Goal: Check status: Check status

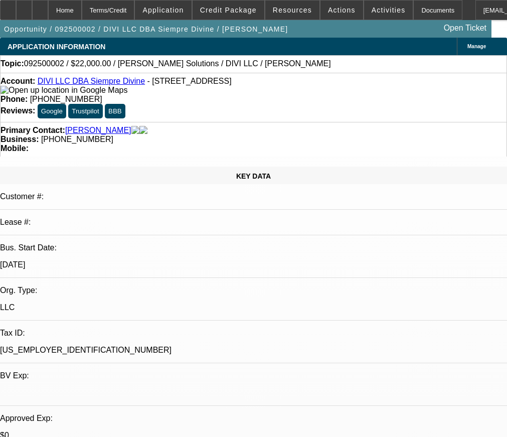
select select "0"
select select "2"
select select "0.1"
select select "1"
select select "2"
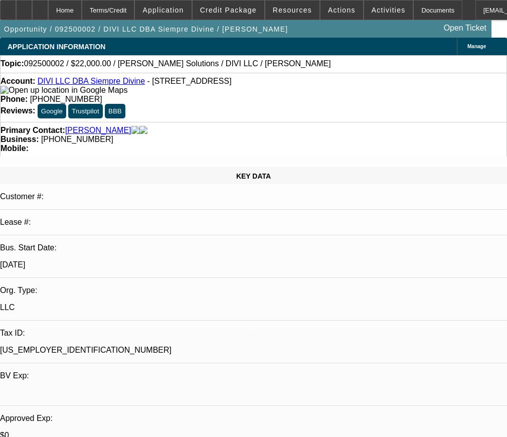
select select "4"
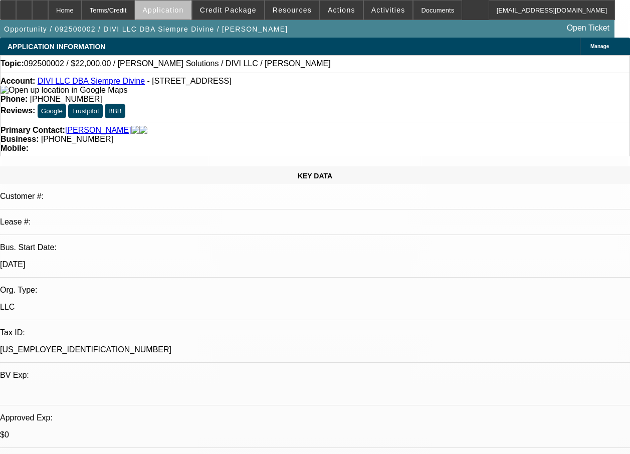
click at [184, 13] on span "Application" at bounding box center [162, 10] width 41 height 8
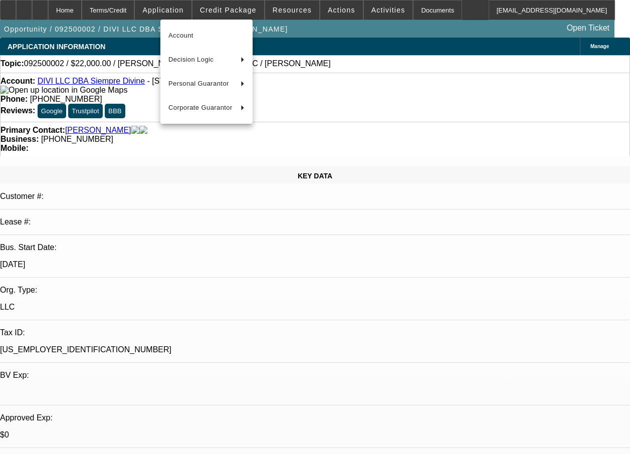
click at [218, 13] on div at bounding box center [315, 227] width 630 height 454
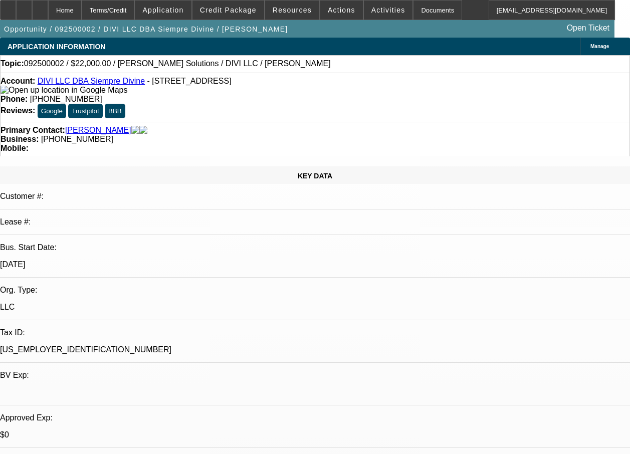
click at [218, 13] on span "Credit Package" at bounding box center [228, 10] width 57 height 8
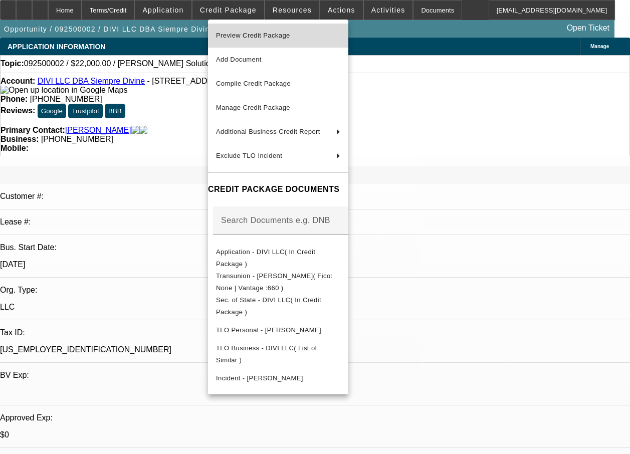
click at [234, 41] on span "Preview Credit Package" at bounding box center [278, 36] width 124 height 12
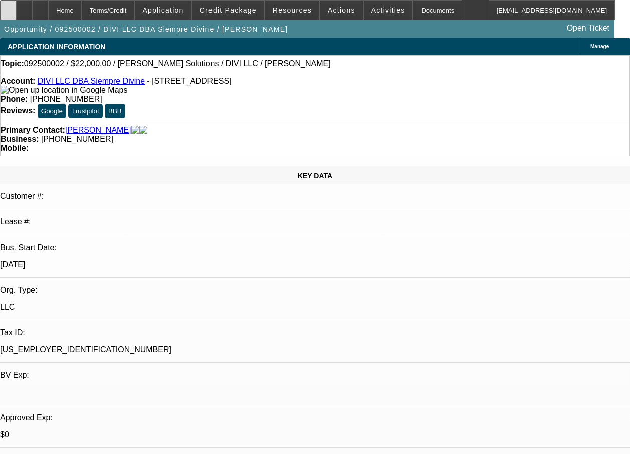
click at [16, 11] on div at bounding box center [8, 10] width 16 height 20
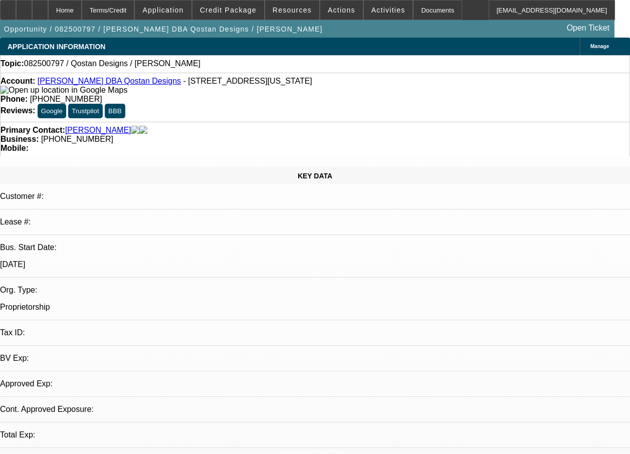
select select "0"
select select "2"
select select "0.1"
select select "1"
select select "2"
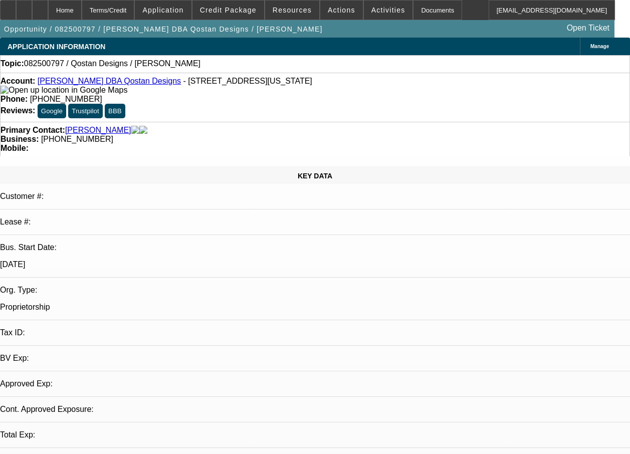
select select "4"
click at [14, 10] on div at bounding box center [8, 10] width 16 height 20
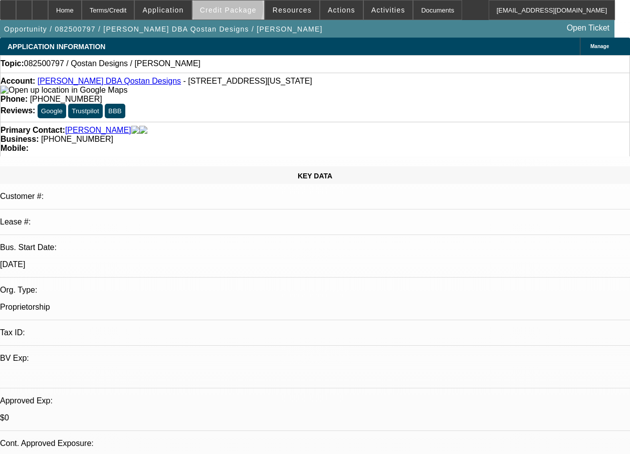
click at [243, 11] on span "Credit Package" at bounding box center [228, 10] width 57 height 8
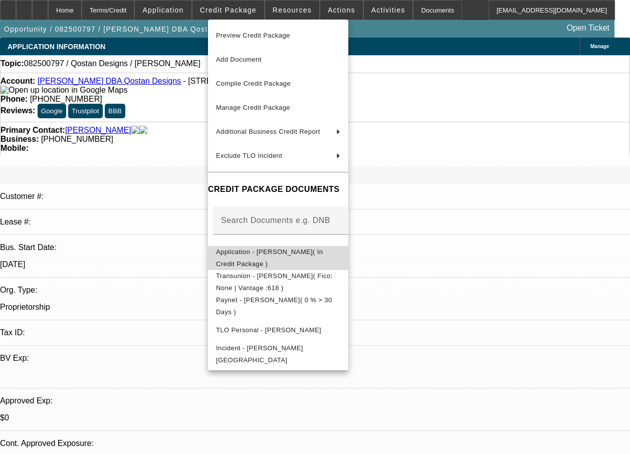
click at [282, 251] on span "Application - Aninda Lewis( In Credit Package )" at bounding box center [269, 258] width 107 height 20
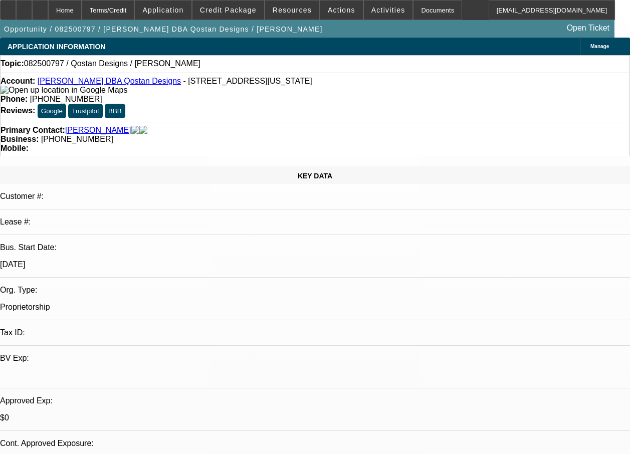
scroll to position [397, 0]
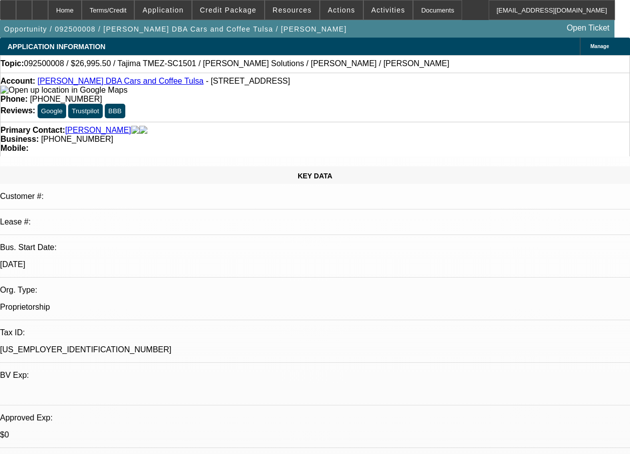
select select "0.1"
select select "2"
select select "0"
select select "6"
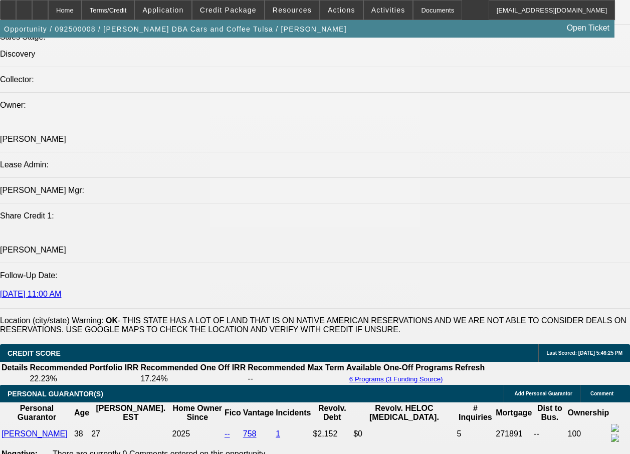
scroll to position [1589, 0]
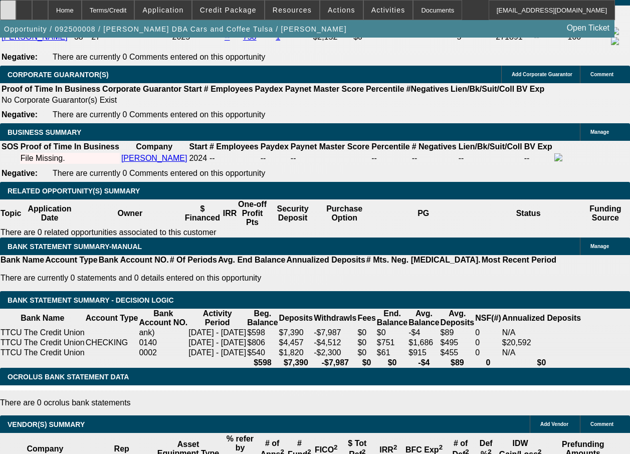
click at [12, 10] on div at bounding box center [8, 10] width 16 height 20
click at [238, 9] on span "Credit Package" at bounding box center [228, 10] width 57 height 8
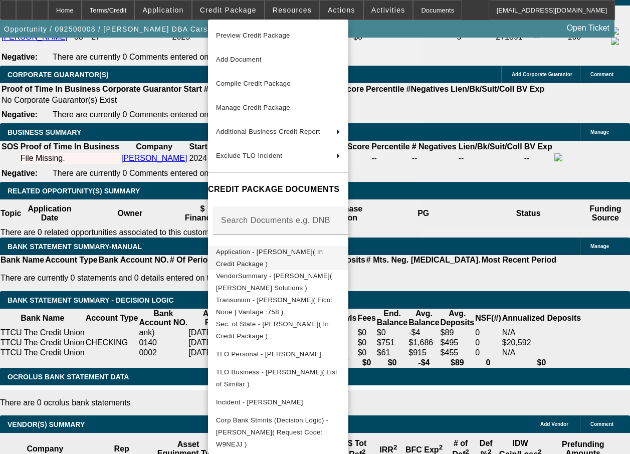
click at [283, 249] on span "Application - Ethan H Guenther( In Credit Package )" at bounding box center [278, 258] width 124 height 24
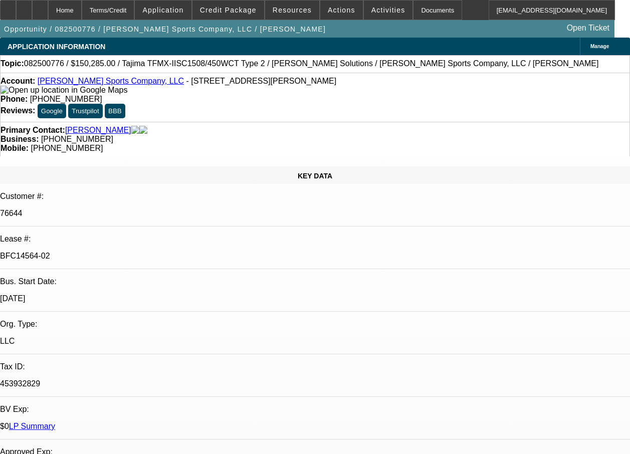
select select "0"
select select "2"
select select "0"
select select "2"
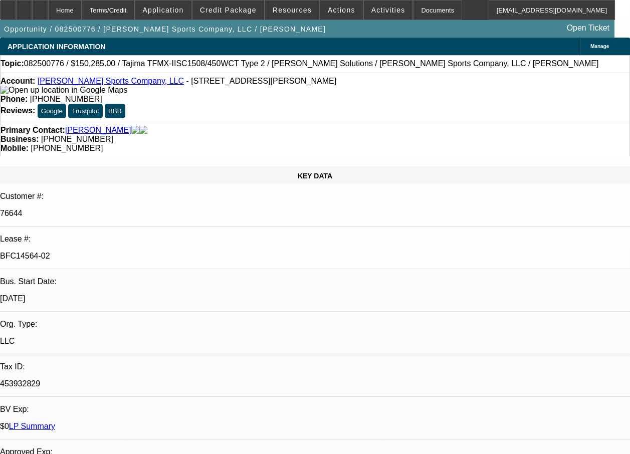
select select "0"
select select "2"
select select "0"
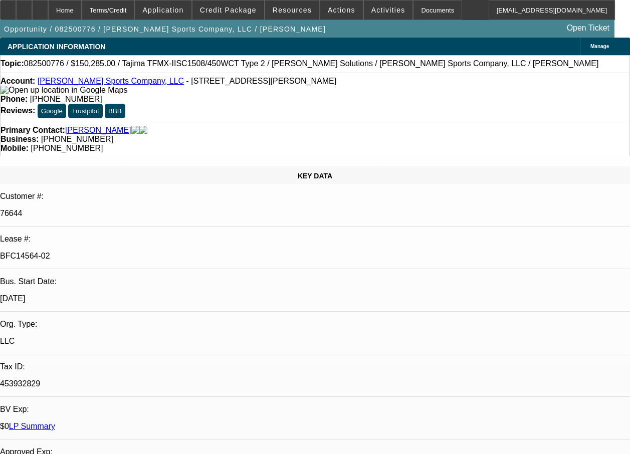
select select "2"
select select "0"
select select "1"
select select "2"
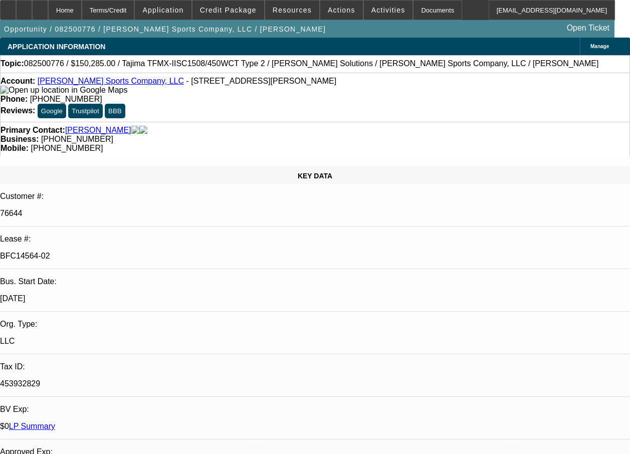
select select "1"
select select "2"
select select "1"
select select "2"
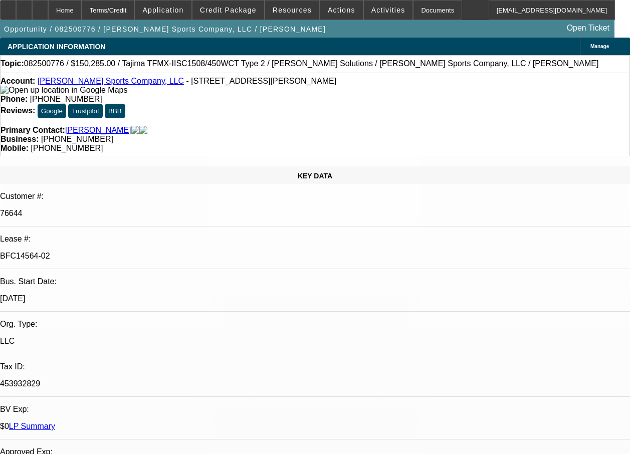
select select "2"
select select "1"
select select "2"
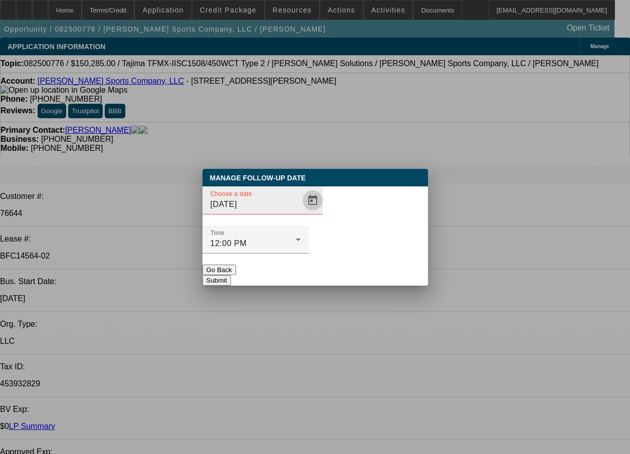
click at [301, 213] on span "Open calendar" at bounding box center [313, 201] width 24 height 24
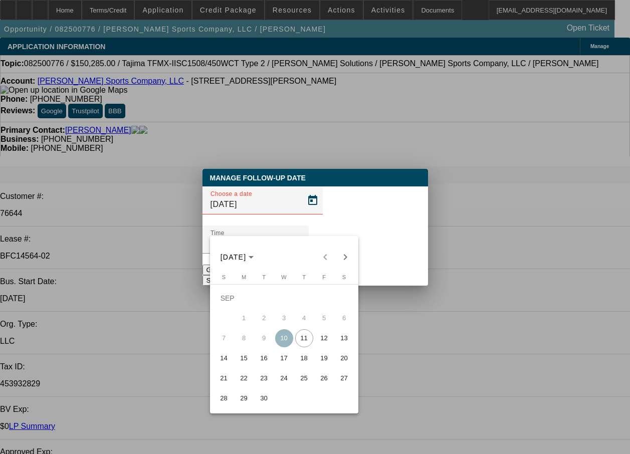
click at [322, 345] on span "12" at bounding box center [324, 339] width 18 height 18
type input "9/12/2025"
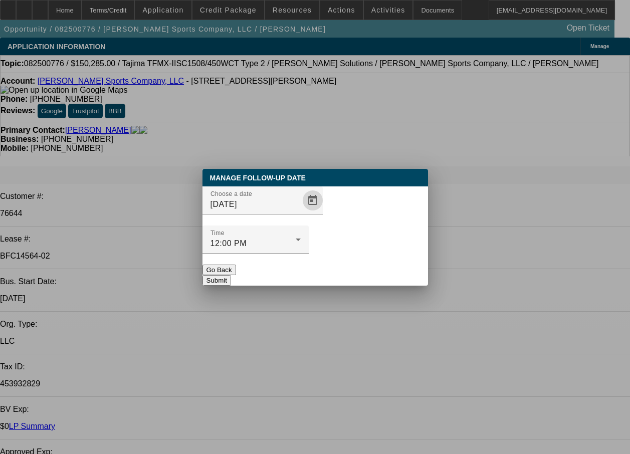
click at [231, 275] on button "Submit" at bounding box center [217, 280] width 29 height 11
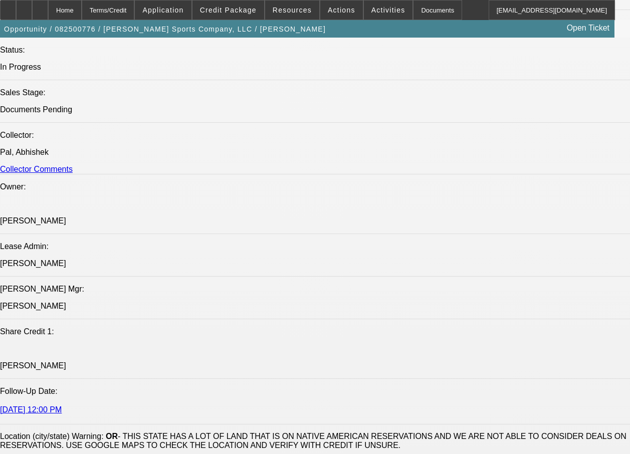
scroll to position [815, 0]
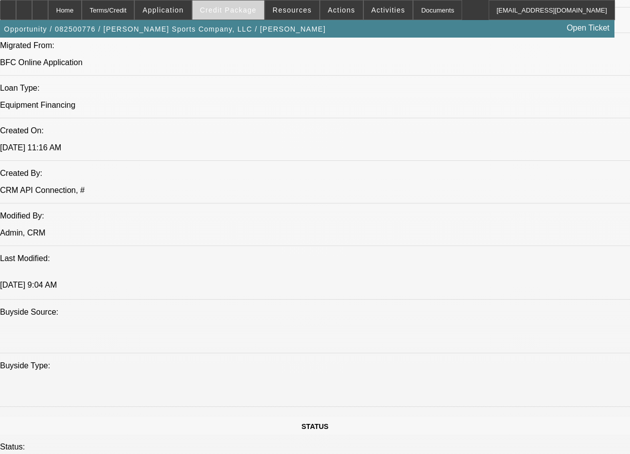
click at [223, 6] on span at bounding box center [229, 10] width 72 height 24
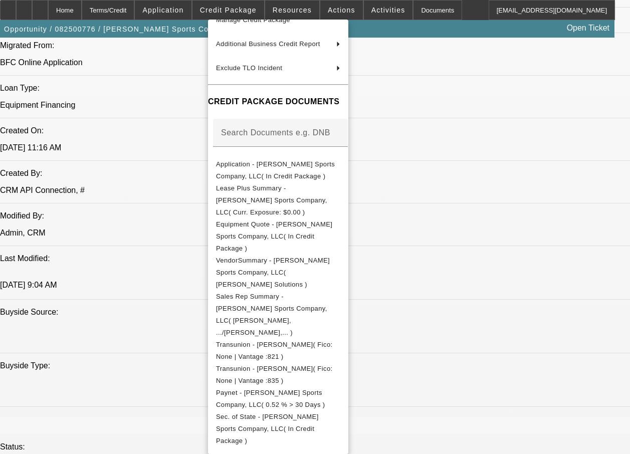
scroll to position [183, 0]
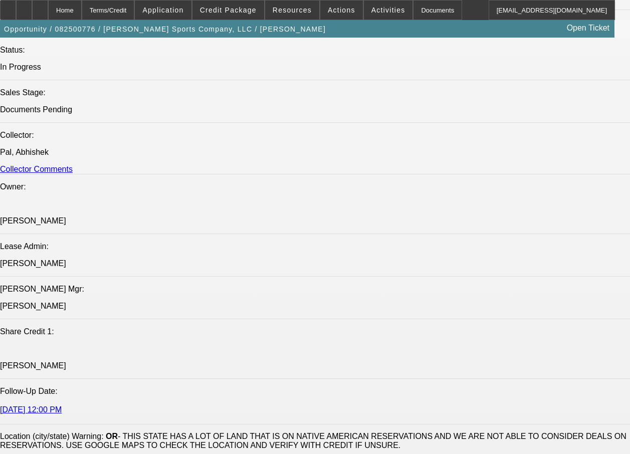
scroll to position [1609, 0]
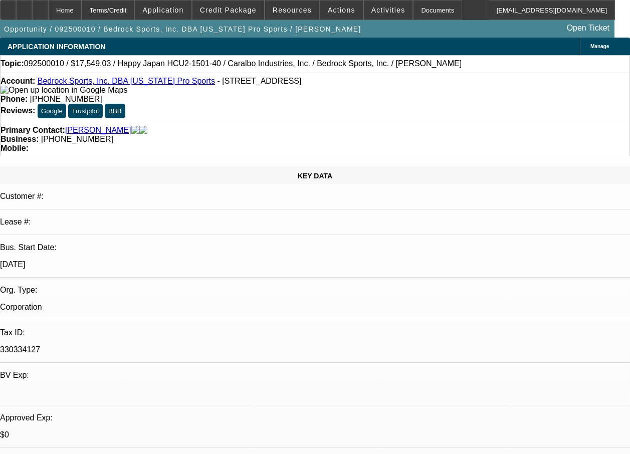
select select "0"
select select "2"
select select "0.1"
select select "0"
select select "2"
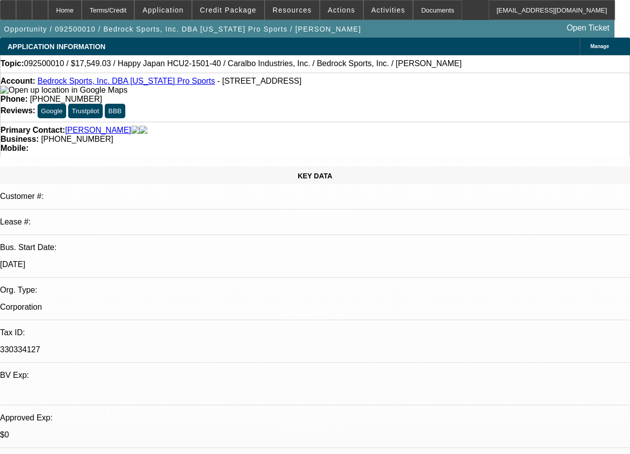
select select "0.1"
select select "0"
select select "2"
select select "0.1"
select select "0"
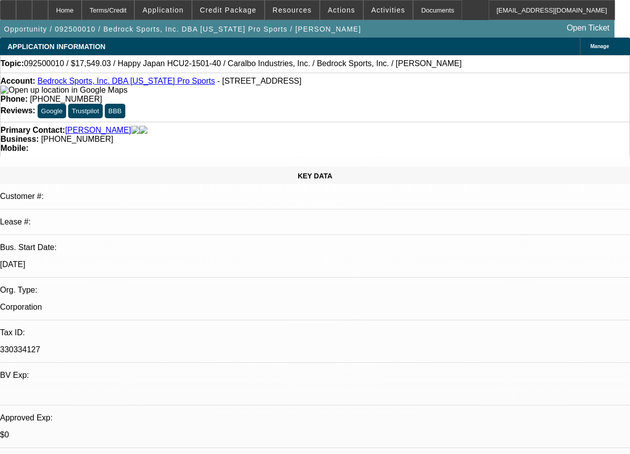
select select "2"
select select "0.1"
select select "1"
select select "2"
select select "4"
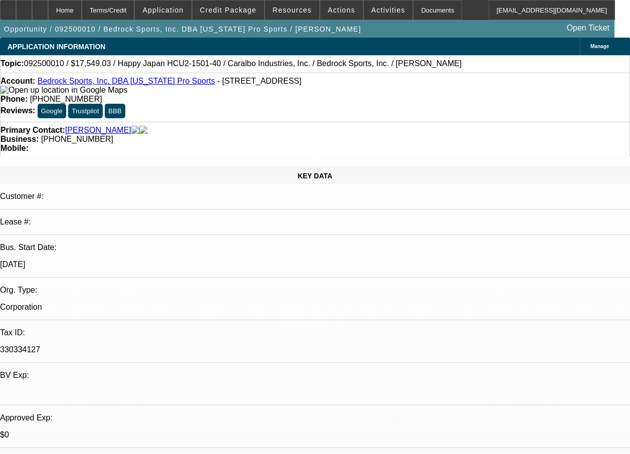
select select "1"
select select "2"
select select "4"
select select "1"
select select "2"
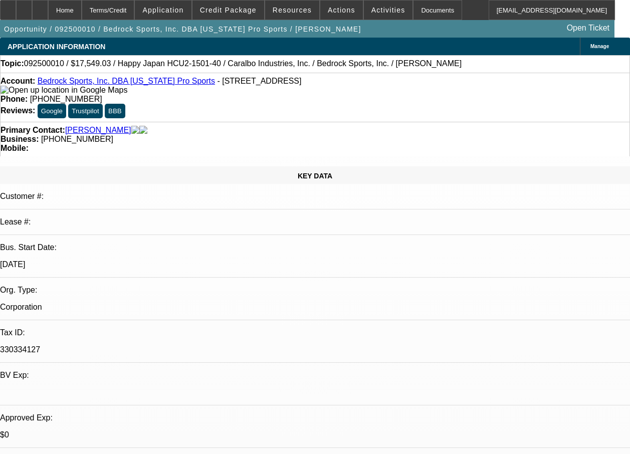
select select "4"
select select "1"
select select "2"
select select "4"
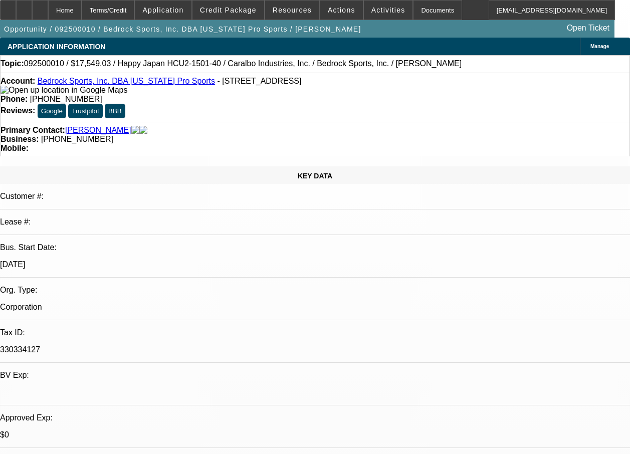
click at [8, 7] on icon at bounding box center [8, 7] width 0 height 0
click at [235, 10] on span "Credit Package" at bounding box center [228, 10] width 57 height 8
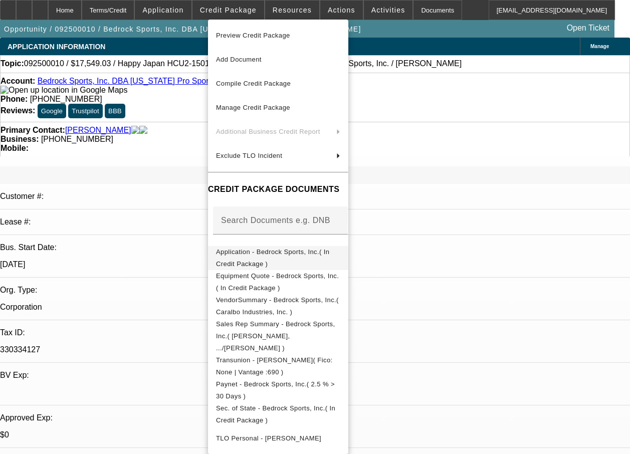
click at [267, 259] on span "Application - Bedrock Sports, Inc.( In Credit Package )" at bounding box center [278, 258] width 124 height 24
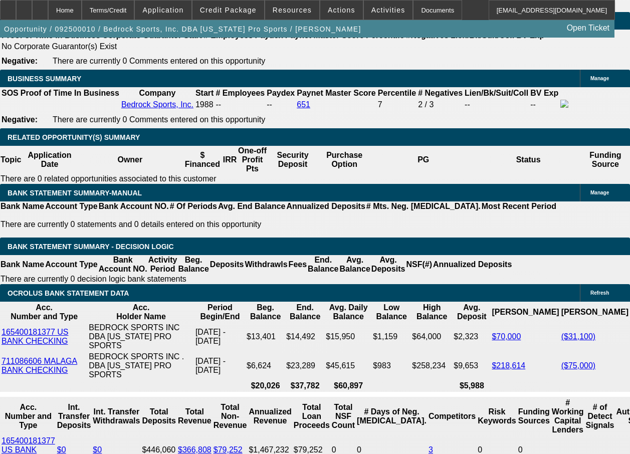
scroll to position [1986, 0]
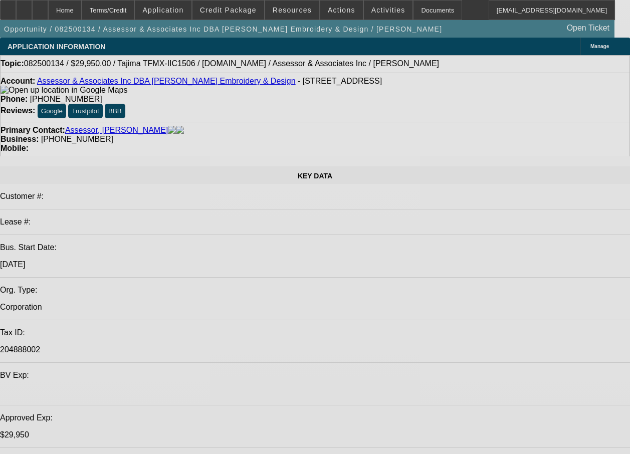
select select "0"
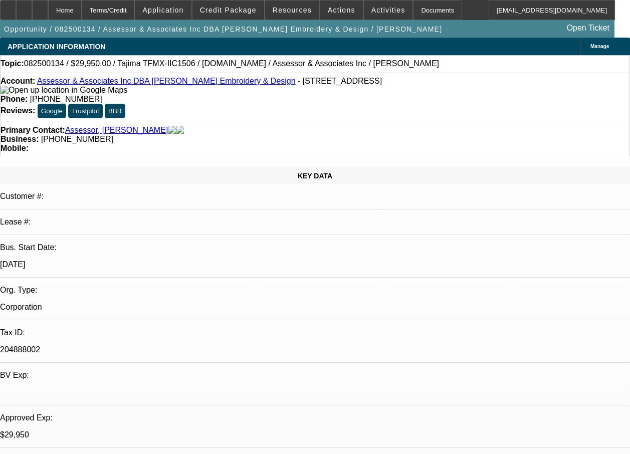
select select "2"
select select "0"
select select "2"
select select "0.1"
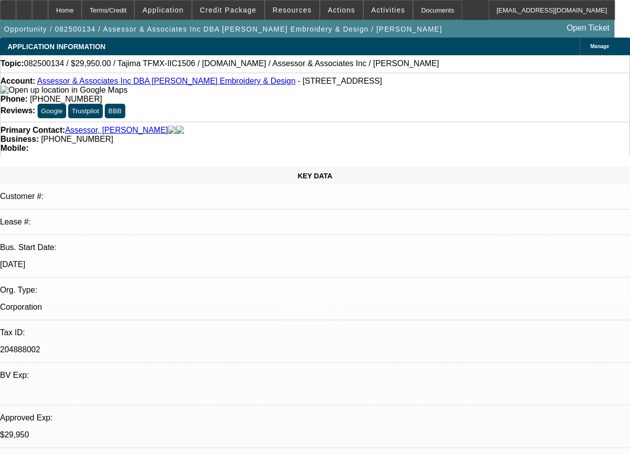
select select "0"
select select "2"
select select "0.1"
select select "0"
select select "2"
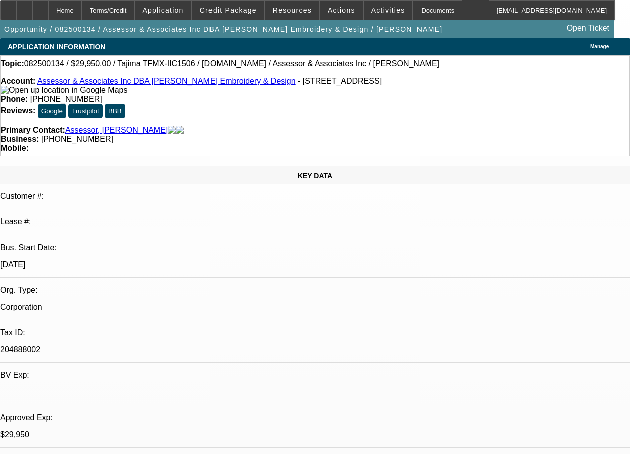
select select "0.1"
select select "1"
select select "2"
select select "6"
select select "1"
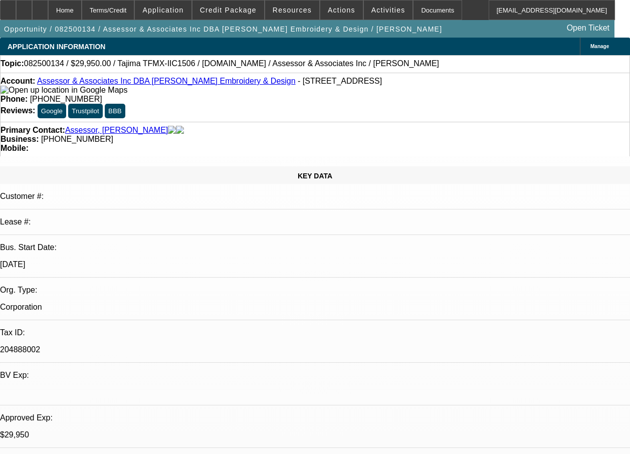
select select "2"
select select "4"
select select "1"
select select "2"
select select "4"
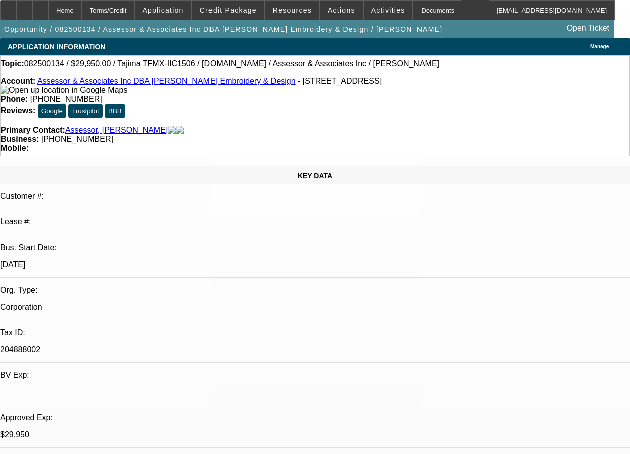
select select "1"
select select "2"
select select "4"
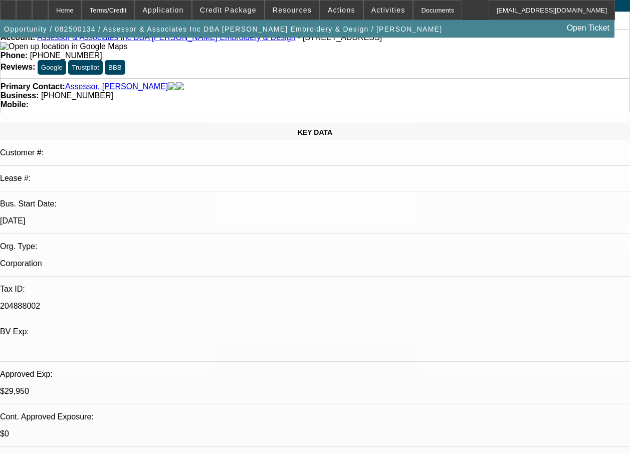
scroll to position [37, 0]
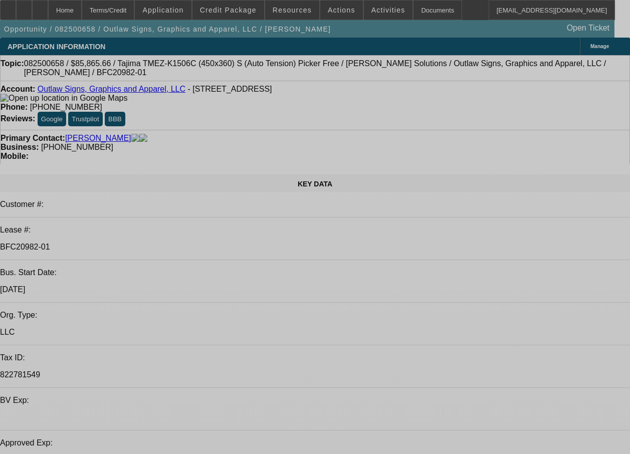
select select "0"
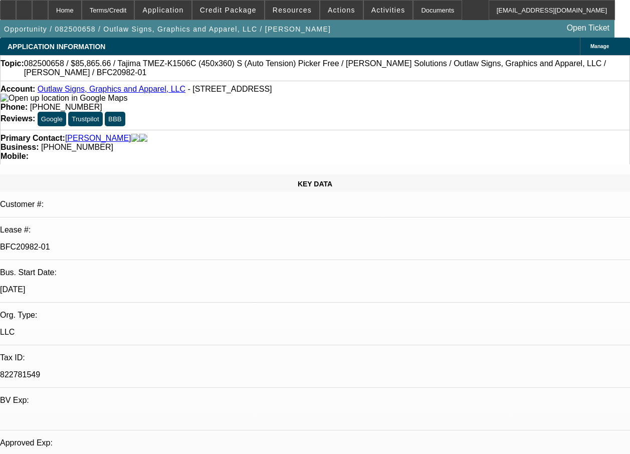
select select "0"
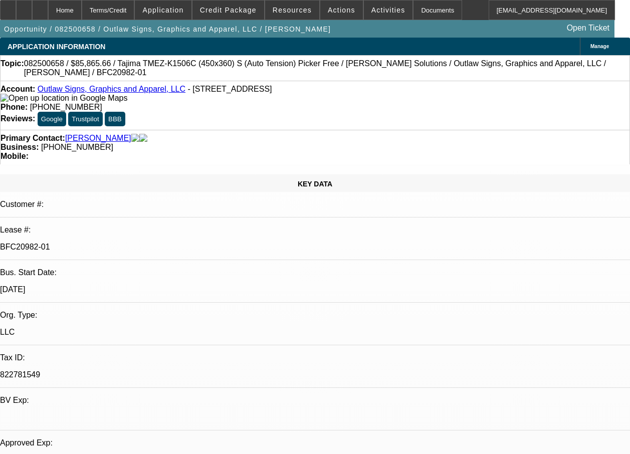
select select "0"
select select "1"
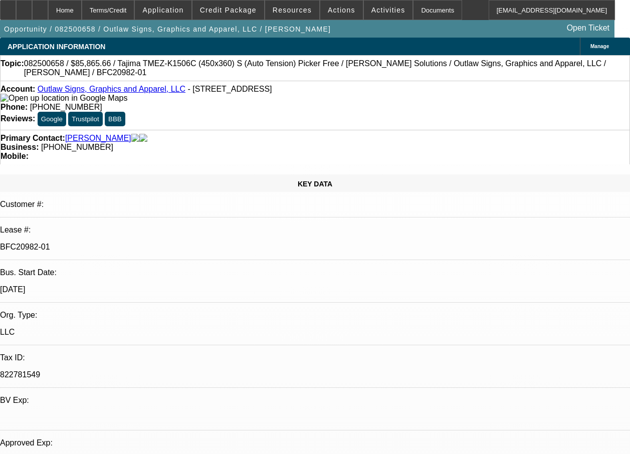
select select "1"
select select "6"
select select "1"
select select "6"
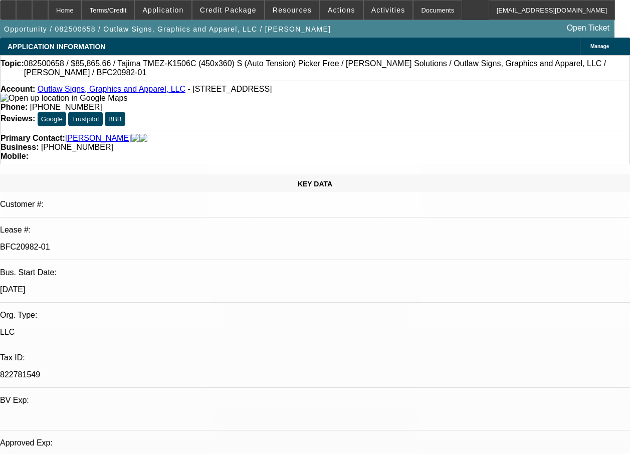
select select "1"
select select "6"
select select "1"
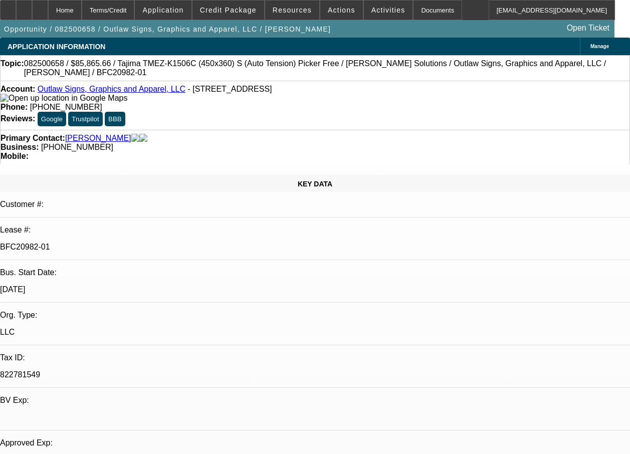
select select "6"
click at [240, 13] on span "Credit Package" at bounding box center [228, 10] width 57 height 8
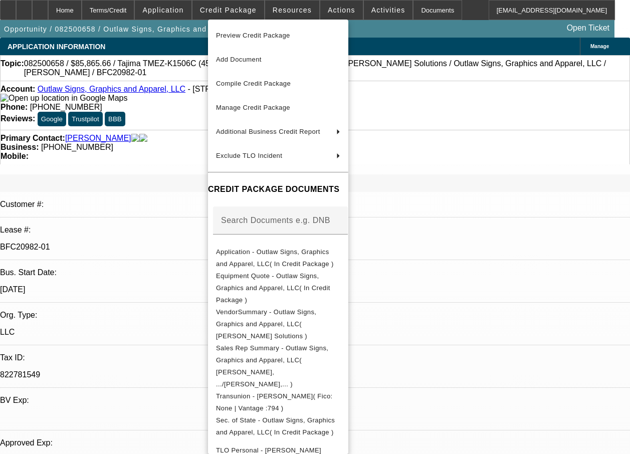
scroll to position [203, 0]
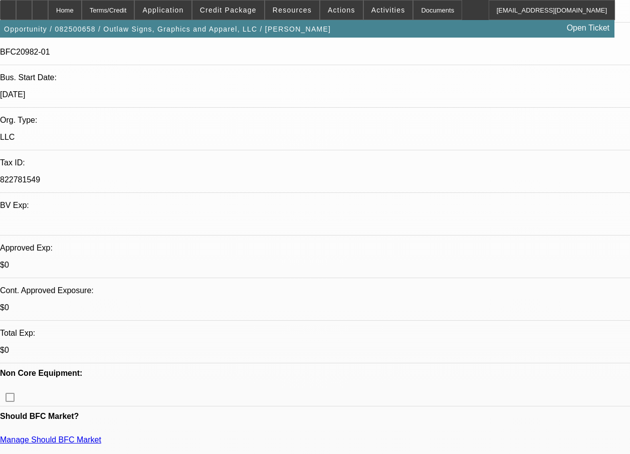
scroll to position [0, 0]
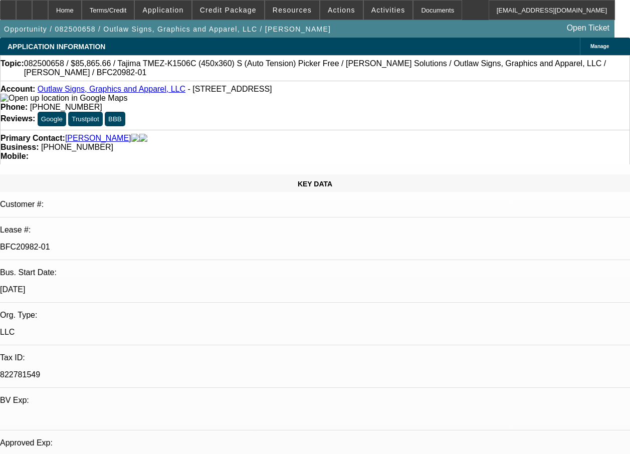
click at [630, 367] on html "Home Terms/Credit Application Credit Package Resources Actions Activities Docum…" at bounding box center [315, 227] width 630 height 454
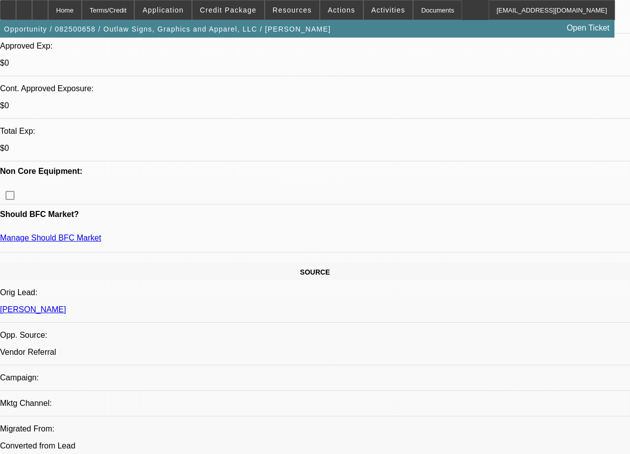
scroll to position [795, 0]
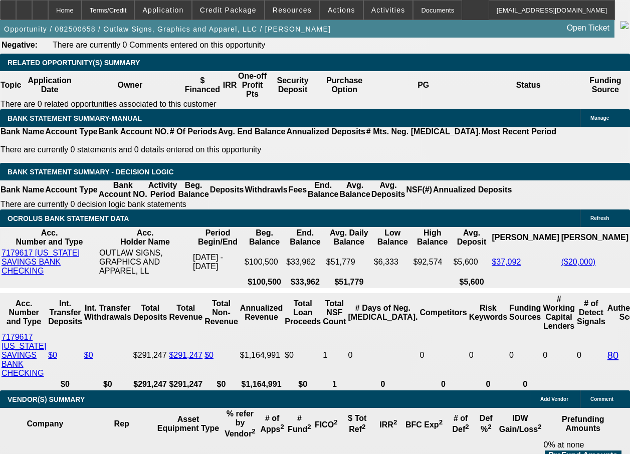
scroll to position [1743, 0]
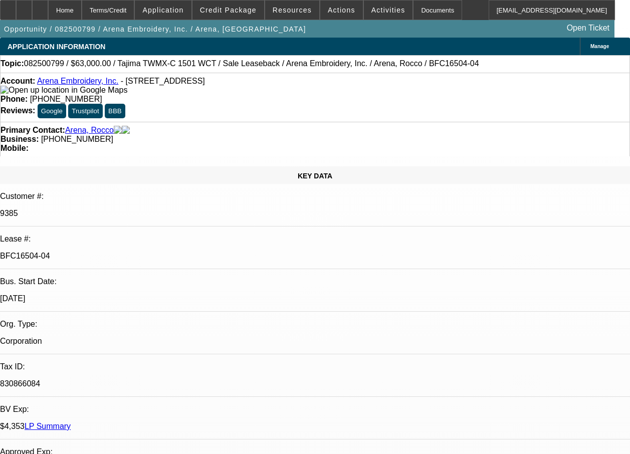
select select "0"
select select "2"
select select "0.1"
select select "0"
select select "2"
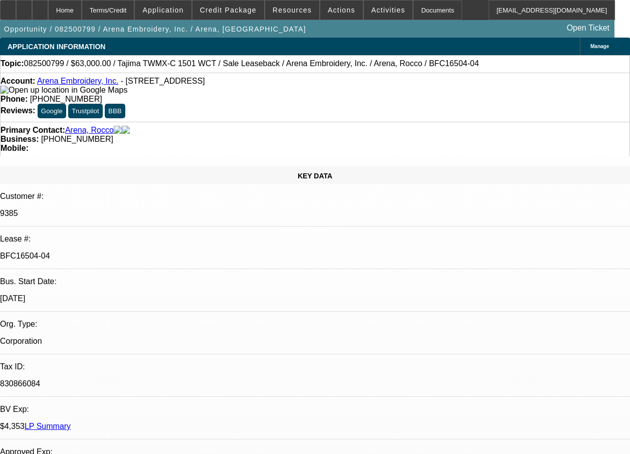
select select "0.1"
select select "0"
select select "2"
select select "0.1"
select select "0"
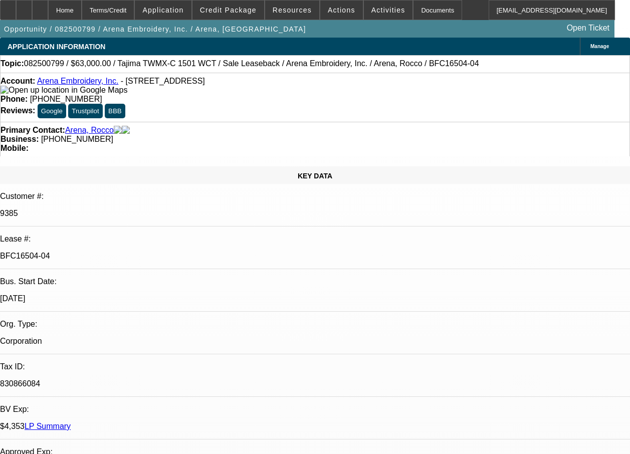
select select "2"
select select "0.1"
select select "1"
select select "2"
select select "4"
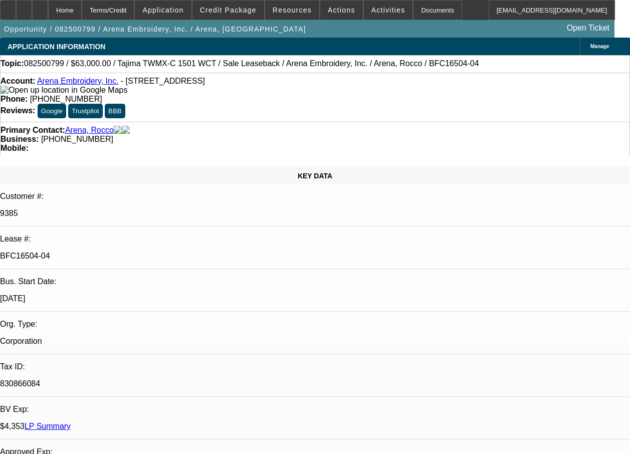
select select "1"
select select "2"
select select "4"
select select "1"
select select "2"
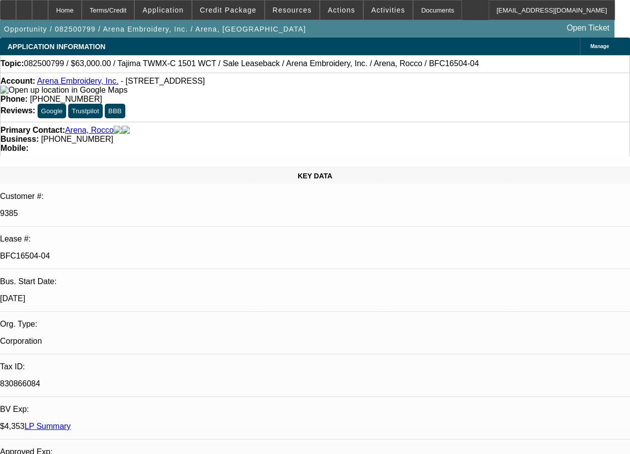
select select "4"
select select "1"
select select "2"
select select "4"
click at [226, 13] on span "Credit Package" at bounding box center [228, 10] width 57 height 8
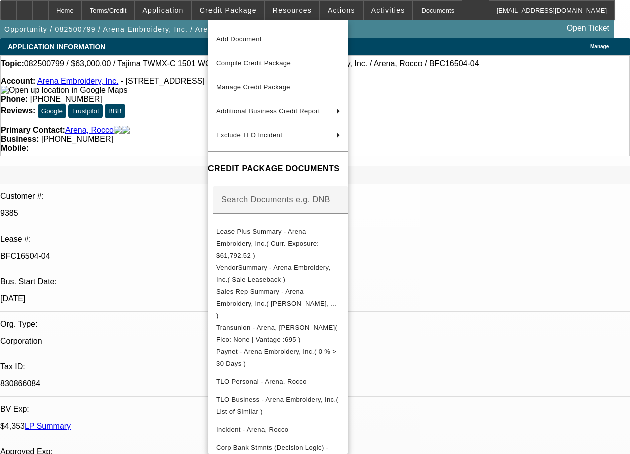
scroll to position [38, 0]
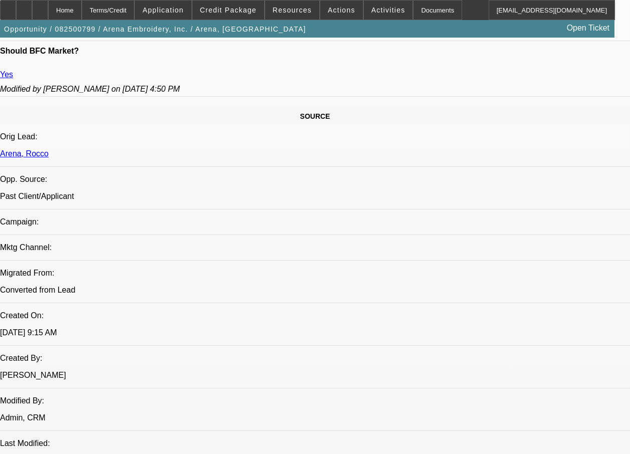
scroll to position [0, 0]
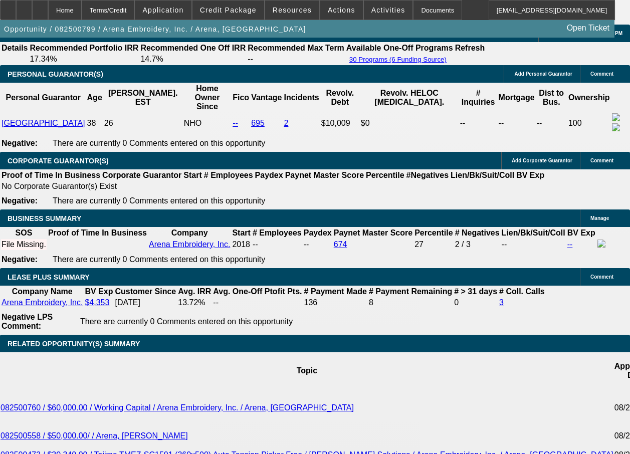
scroll to position [1986, 0]
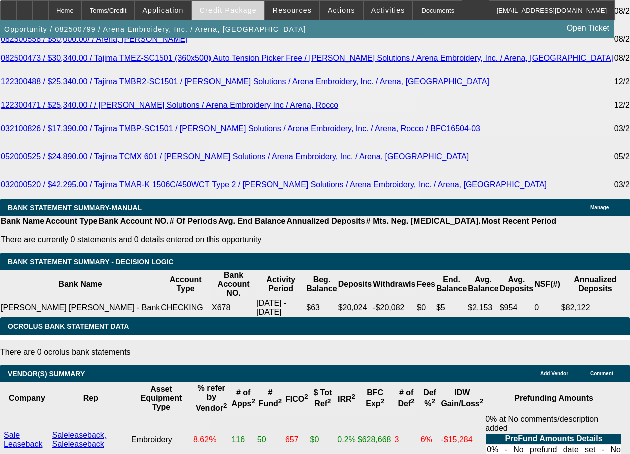
click at [234, 9] on span "Credit Package" at bounding box center [228, 10] width 57 height 8
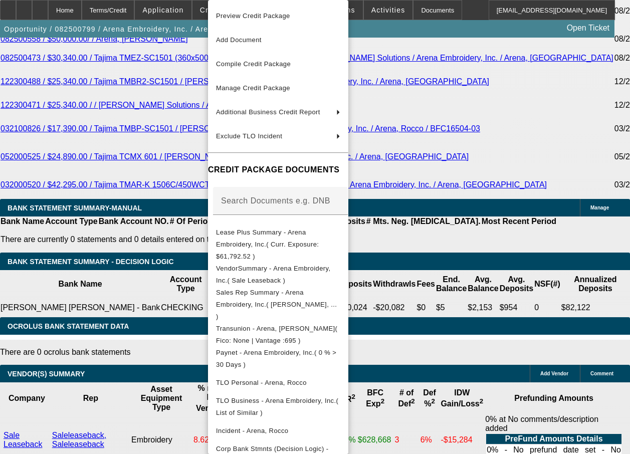
scroll to position [19, 0]
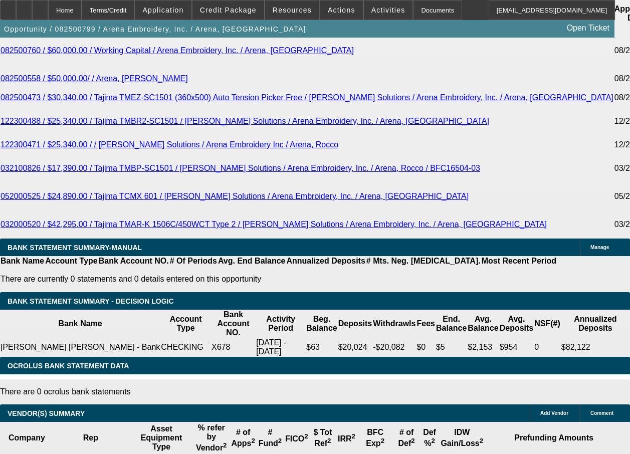
scroll to position [1946, 0]
